Goal: Task Accomplishment & Management: Manage account settings

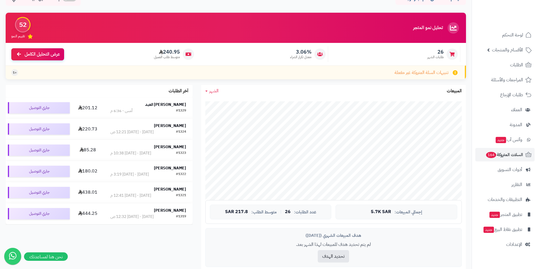
scroll to position [85, 0]
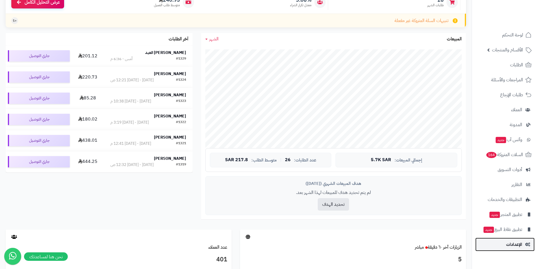
click at [526, 241] on link "الإعدادات" at bounding box center [504, 245] width 59 height 14
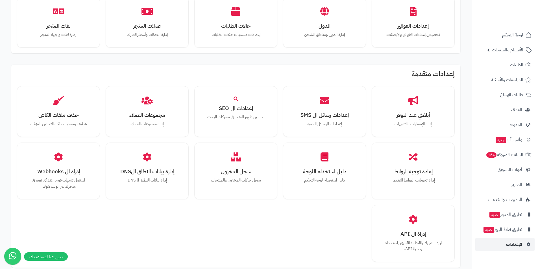
scroll to position [339, 0]
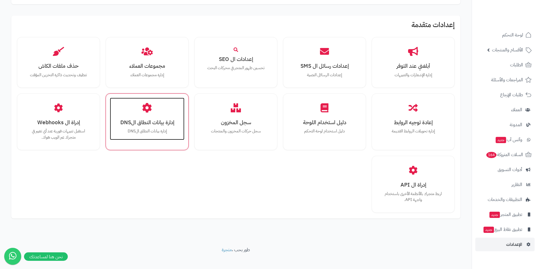
click at [161, 123] on h3 "إدارة بيانات النطاق الDNS" at bounding box center [146, 122] width 63 height 6
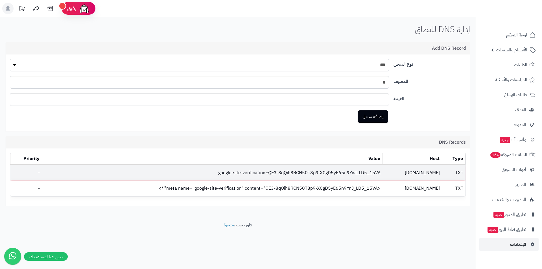
click at [433, 170] on td "[DOMAIN_NAME]" at bounding box center [413, 173] width 60 height 16
click at [324, 167] on td "google-site-verification=QE3-8qQih8RCN50T8p9-XCgD5yE65n9YnJ_LD5_15VA" at bounding box center [212, 173] width 341 height 16
click at [326, 179] on td "google-site-verification=QE3-8qQih8RCN50T8p9-XCgD5yE65n9YnJ_LD5_15VA" at bounding box center [212, 173] width 341 height 16
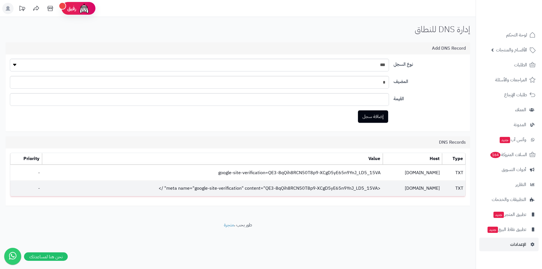
click at [315, 183] on td "<meta name="google-site-verification" content="QE3-8qQih8RCN50T8p9-XCgD5yE65n9Y…" at bounding box center [212, 189] width 341 height 16
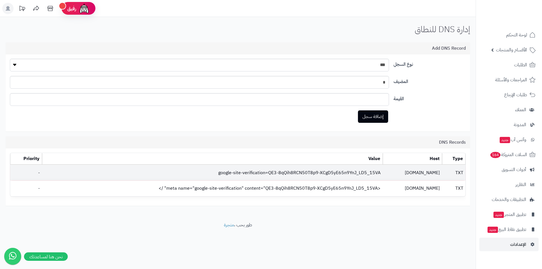
click at [316, 178] on td "google-site-verification=QE3-8qQih8RCN50T8p9-XCgD5yE65n9YnJ_LD5_15VA" at bounding box center [212, 173] width 341 height 16
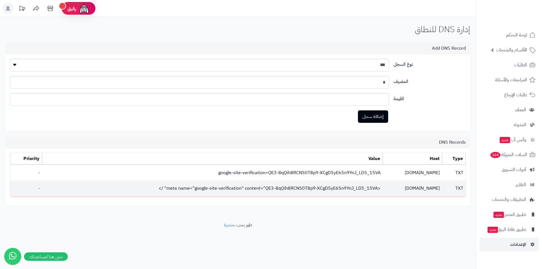
click at [299, 188] on td "<meta name="google-site-verification" content="QE3-8qQih8RCN50T8p9-XCgD5yE65n9Y…" at bounding box center [212, 189] width 341 height 16
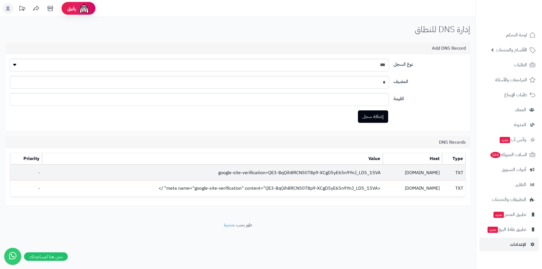
click at [422, 174] on td "oiloasis-sa.com" at bounding box center [413, 173] width 60 height 16
click at [367, 173] on td "google-site-verification=QE3-8qQih8RCN50T8p9-XCgD5yE65n9YnJ_LD5_15VA" at bounding box center [212, 173] width 341 height 16
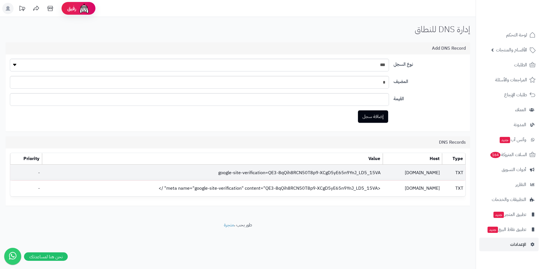
click at [446, 172] on td "TXT" at bounding box center [453, 173] width 23 height 16
click at [39, 174] on td "-" at bounding box center [26, 173] width 32 height 16
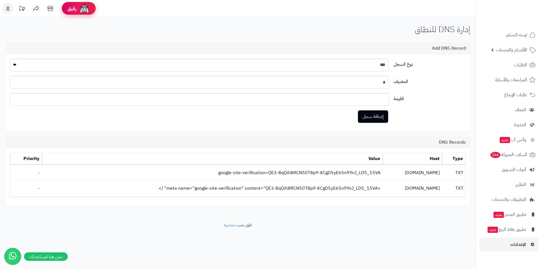
click at [77, 10] on div "رفيق" at bounding box center [78, 8] width 23 height 11
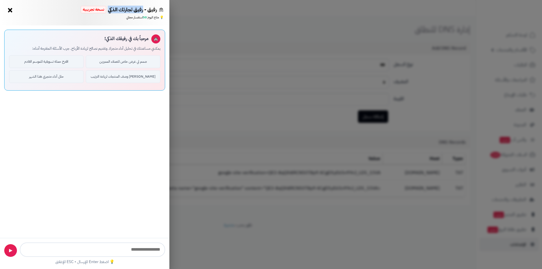
drag, startPoint x: 143, startPoint y: 10, endPoint x: 107, endPoint y: 14, distance: 36.1
click at [107, 14] on div "رفيق - رفيق تجارتك الذكي نسخة تجريبية ⭐ تاجر متنامي" at bounding box center [122, 10] width 83 height 8
click at [107, 17] on div "💡 متاح اليوم: 50 استفسار مجاني" at bounding box center [85, 17] width 158 height 5
click at [12, 10] on button "×" at bounding box center [10, 9] width 9 height 9
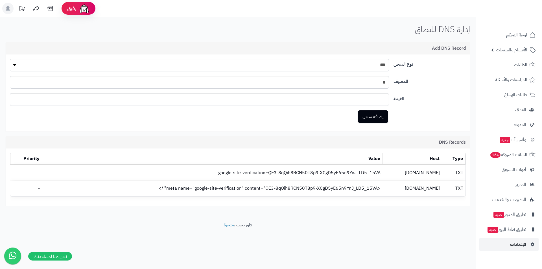
click at [17, 250] on icon at bounding box center [12, 256] width 15 height 16
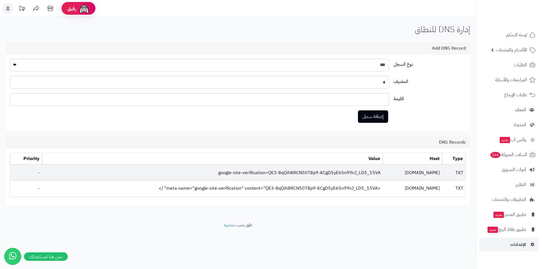
click at [211, 174] on td "google-site-verification=QE3-8qQih8RCN50T8p9-XCgD5yE65n9YnJ_LD5_15VA" at bounding box center [212, 173] width 341 height 16
click at [383, 172] on td "google-site-verification=QE3-8qQih8RCN50T8p9-XCgD5yE65n9YnJ_LD5_15VA" at bounding box center [212, 173] width 341 height 16
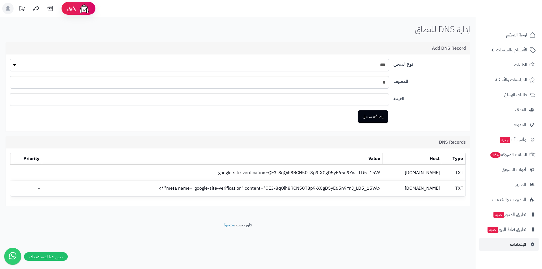
click at [29, 159] on th "Priority" at bounding box center [26, 159] width 32 height 12
drag, startPoint x: 29, startPoint y: 159, endPoint x: 219, endPoint y: 161, distance: 189.5
click at [219, 161] on th "Value" at bounding box center [212, 159] width 341 height 12
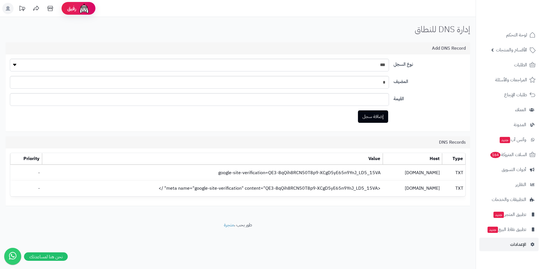
click at [419, 161] on th "Host" at bounding box center [413, 159] width 60 height 12
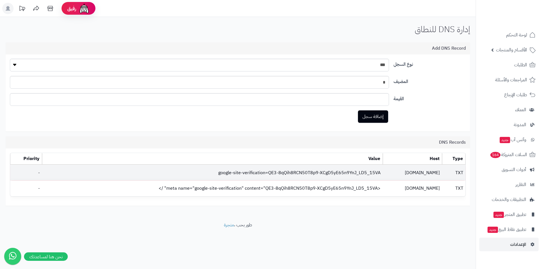
click at [458, 170] on td "TXT" at bounding box center [453, 173] width 23 height 16
click at [444, 175] on td "TXT" at bounding box center [453, 173] width 23 height 16
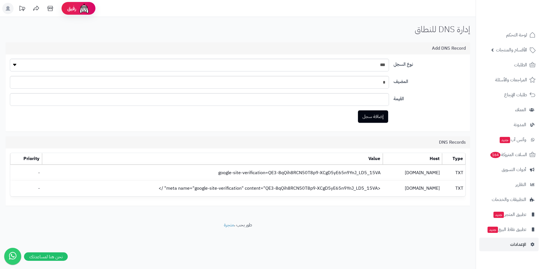
click at [345, 141] on div "DNS Records" at bounding box center [238, 142] width 464 height 12
click at [372, 115] on button "إضافة سجل" at bounding box center [373, 116] width 30 height 12
click at [362, 59] on select "*** ** *****" at bounding box center [199, 65] width 379 height 13
click at [362, 60] on select "*** ** *****" at bounding box center [199, 65] width 379 height 13
click at [524, 200] on span "التطبيقات والخدمات" at bounding box center [509, 200] width 34 height 8
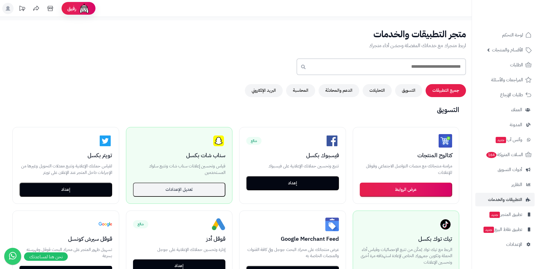
click at [380, 73] on input "text" at bounding box center [380, 66] width 169 height 17
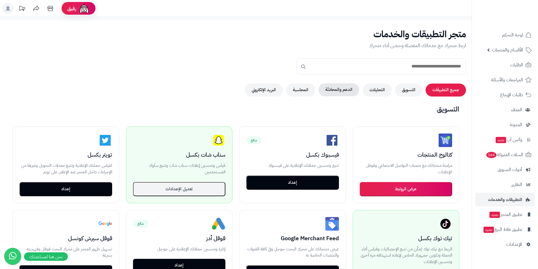
click at [355, 88] on button "الدعم والمحادثة" at bounding box center [338, 89] width 41 height 13
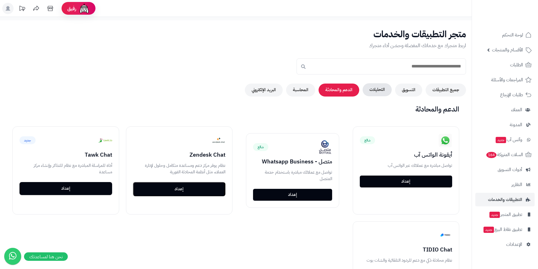
click at [373, 90] on button "التحليلات" at bounding box center [377, 89] width 29 height 13
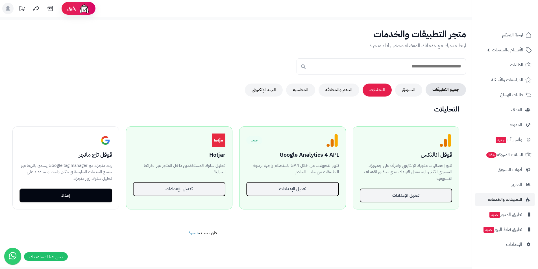
click at [444, 90] on button "جميع التطبيقات" at bounding box center [445, 89] width 40 height 13
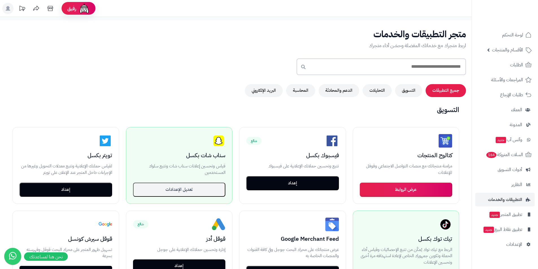
click at [438, 67] on input "text" at bounding box center [380, 66] width 169 height 17
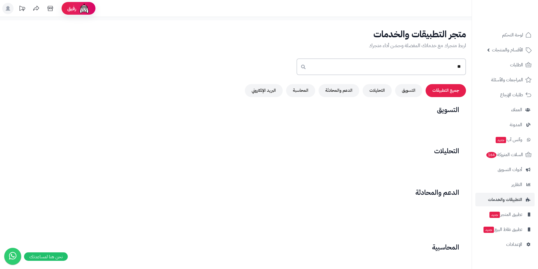
type input "*"
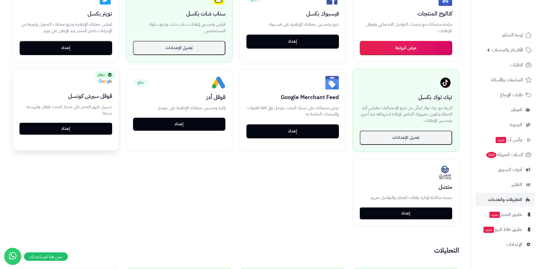
scroll to position [141, 0]
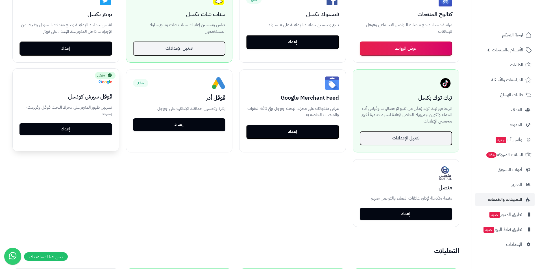
click at [76, 128] on link "إعداد" at bounding box center [65, 129] width 93 height 12
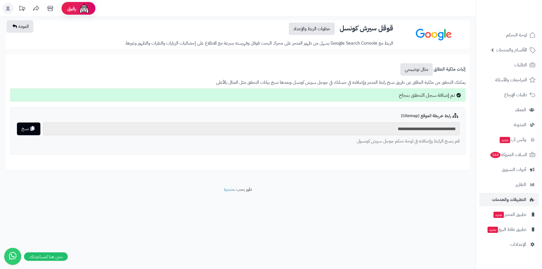
click at [359, 131] on input "**********" at bounding box center [251, 129] width 416 height 13
drag, startPoint x: 365, startPoint y: 83, endPoint x: 209, endPoint y: 83, distance: 156.1
click at [209, 83] on p "يمكنك التحقق من ملكية النطاق عن طريق نسخ رابط المتجر وإضافته في حسابك في جوجل س…" at bounding box center [237, 82] width 455 height 6
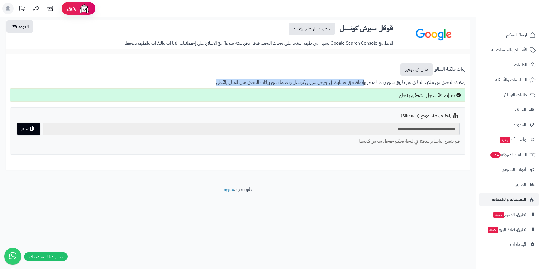
click at [209, 83] on p "يمكنك التحقق من ملكية النطاق عن طريق نسخ رابط المتجر وإضافته في حسابك في جوجل س…" at bounding box center [237, 82] width 455 height 6
